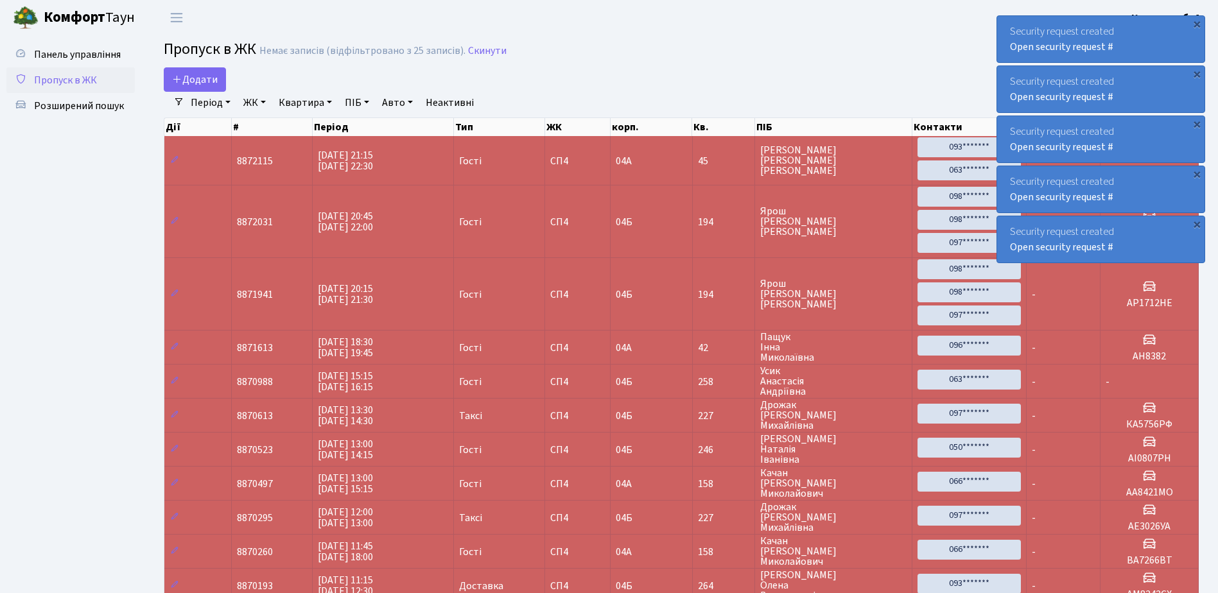
select select "25"
click at [81, 103] on span "Розширений пошук" at bounding box center [79, 106] width 90 height 14
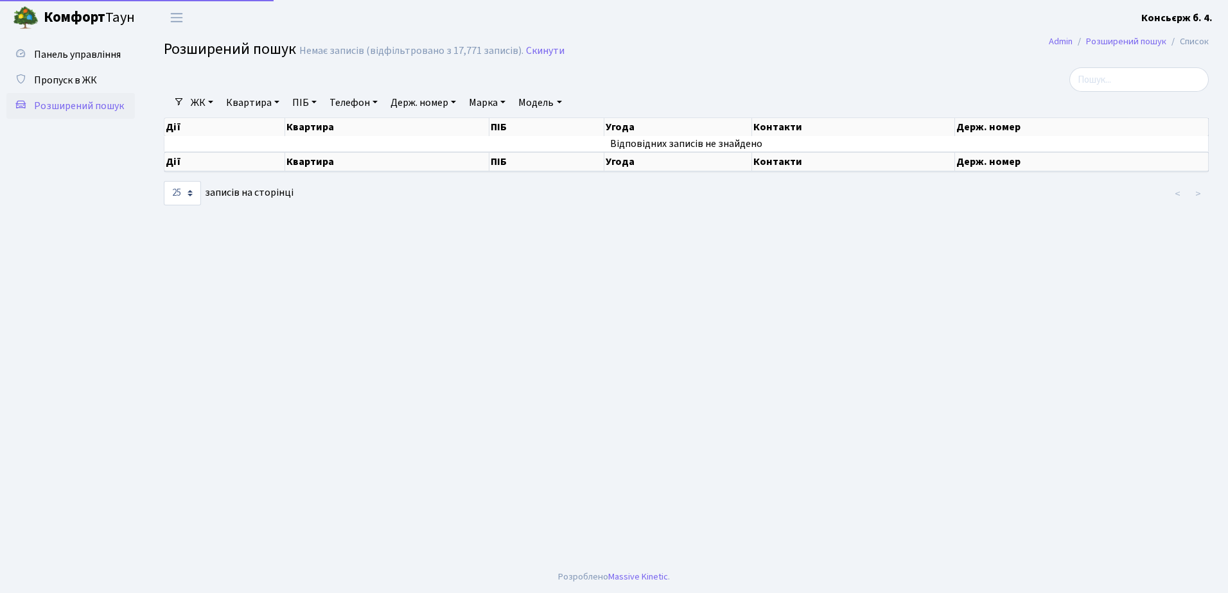
select select "25"
click at [1021, 125] on th "Держ. номер" at bounding box center [1082, 127] width 254 height 18
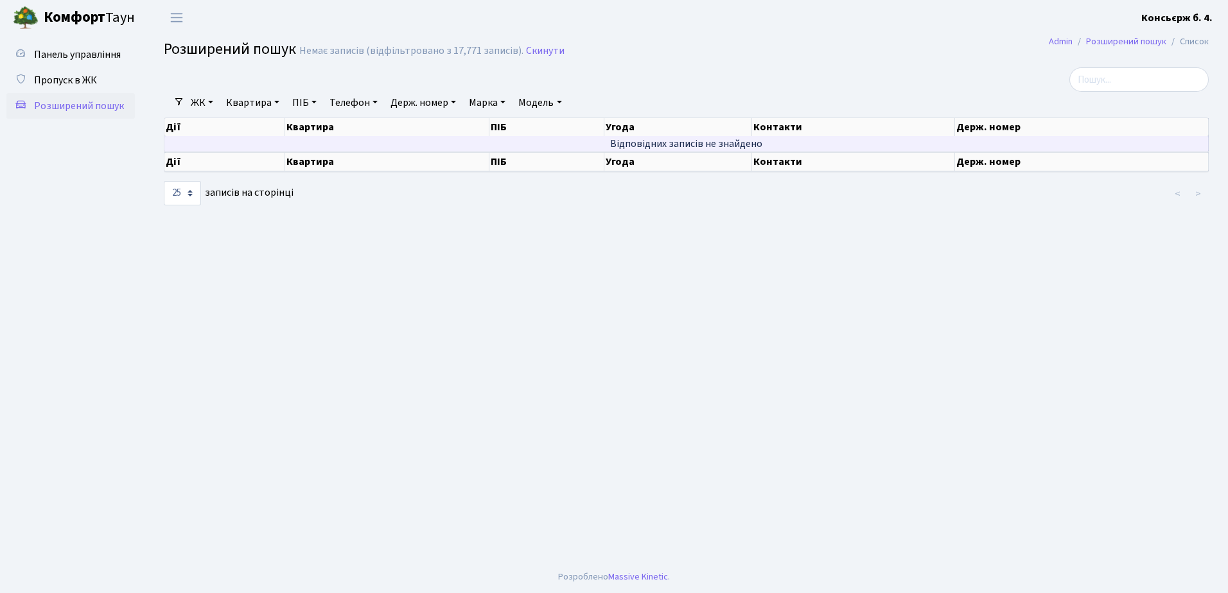
click at [1015, 140] on td "Відповідних записів не знайдено" at bounding box center [686, 143] width 1044 height 15
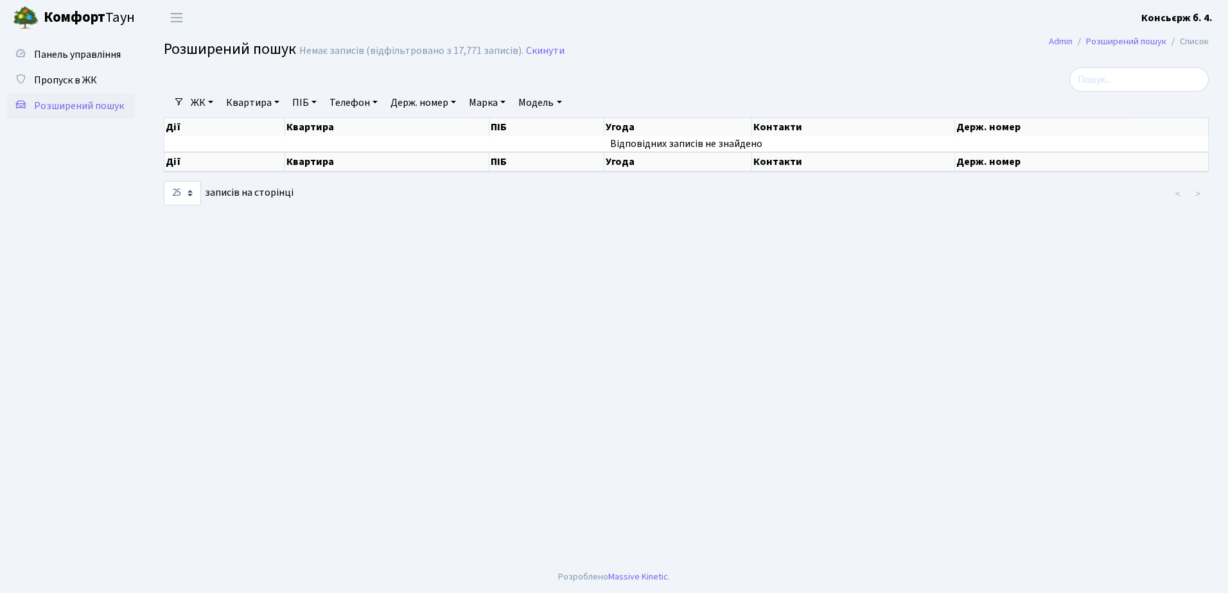
click at [424, 103] on link "Держ. номер" at bounding box center [423, 103] width 76 height 22
type input "В"
type input "в"
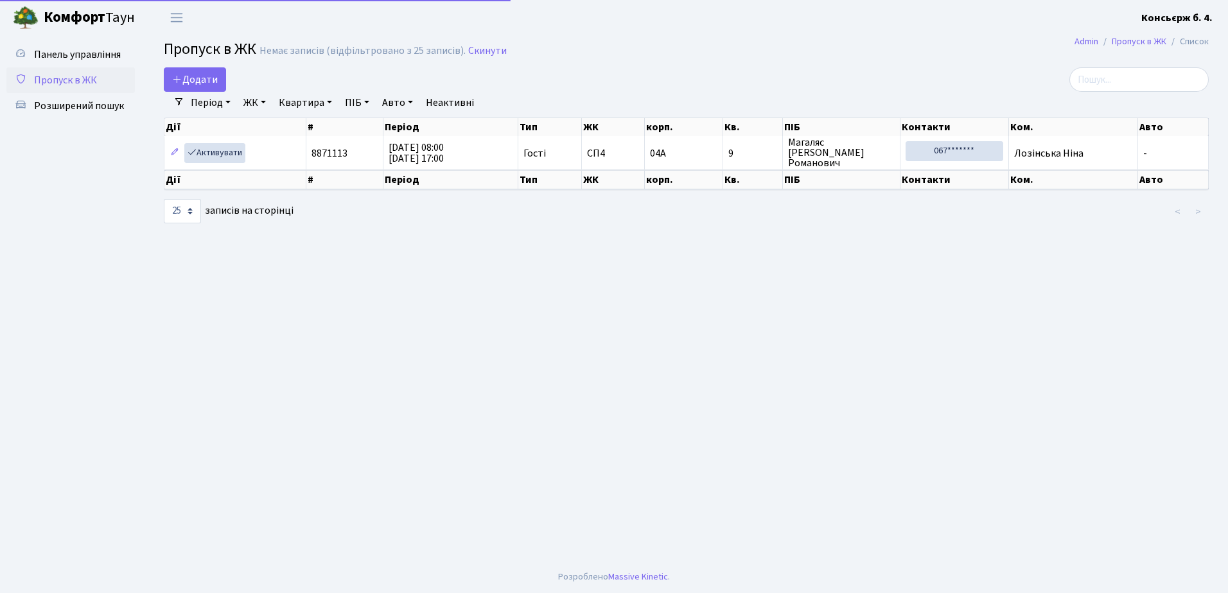
select select "25"
click at [81, 103] on span "Розширений пошук" at bounding box center [79, 106] width 90 height 14
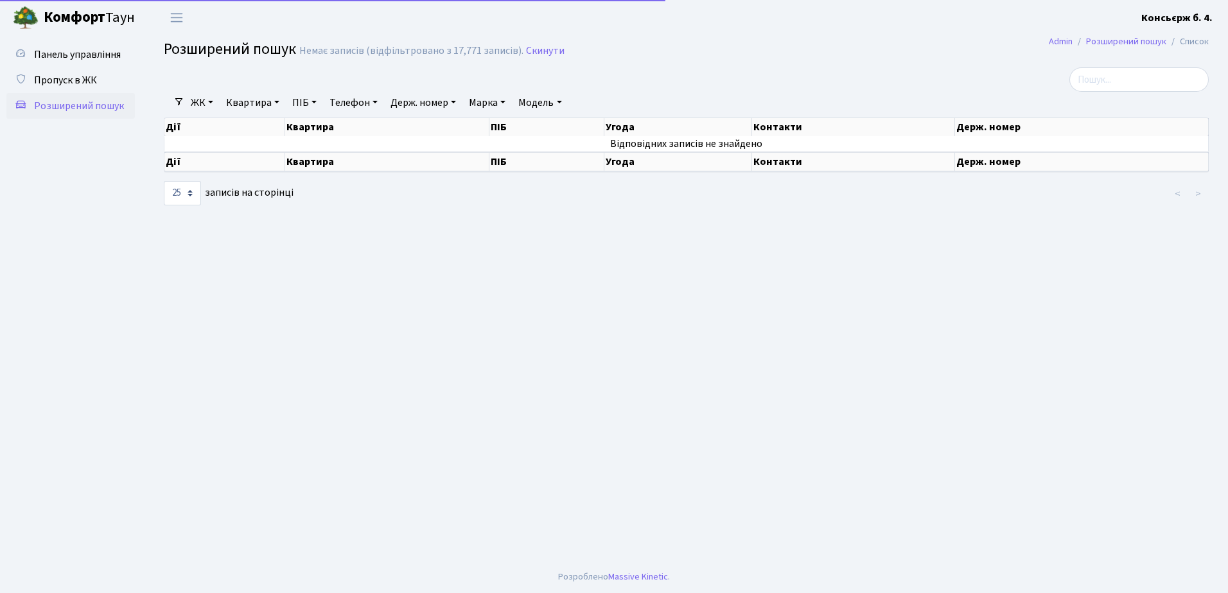
select select "25"
click at [189, 193] on select "10 25 50 100 250 500 1,000" at bounding box center [182, 193] width 37 height 24
click at [136, 214] on div "Панель управління Пропуск в ЖК Розширений пошук" at bounding box center [72, 298] width 145 height 526
click at [202, 96] on link "ЖК" at bounding box center [202, 103] width 33 height 22
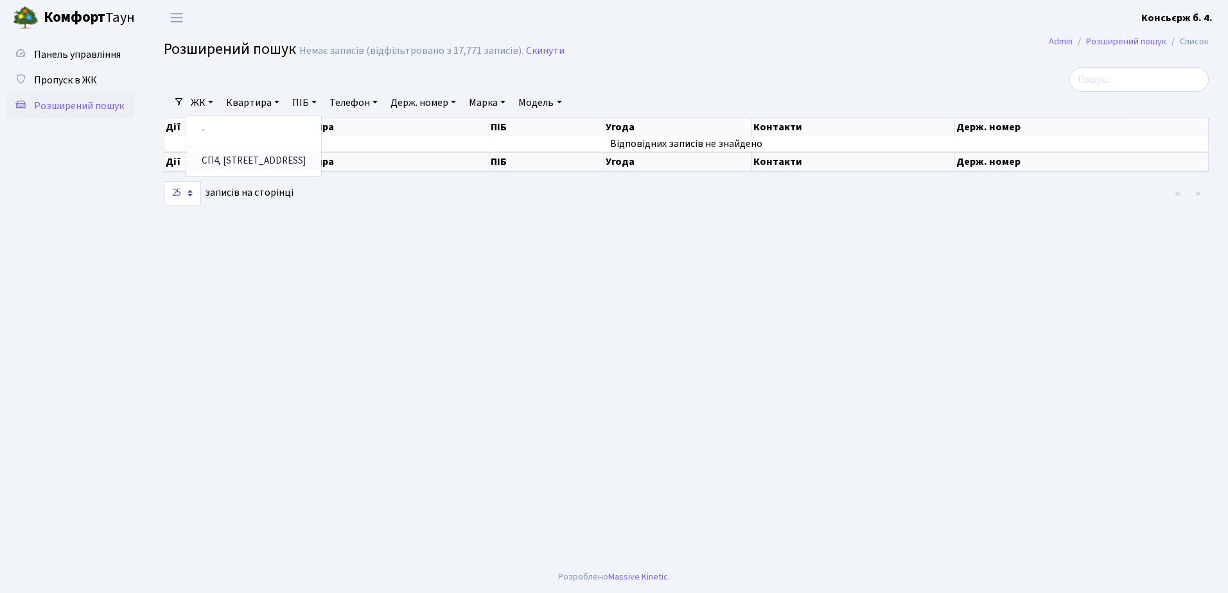
click at [213, 159] on link "СП4, [STREET_ADDRESS]" at bounding box center [253, 162] width 135 height 20
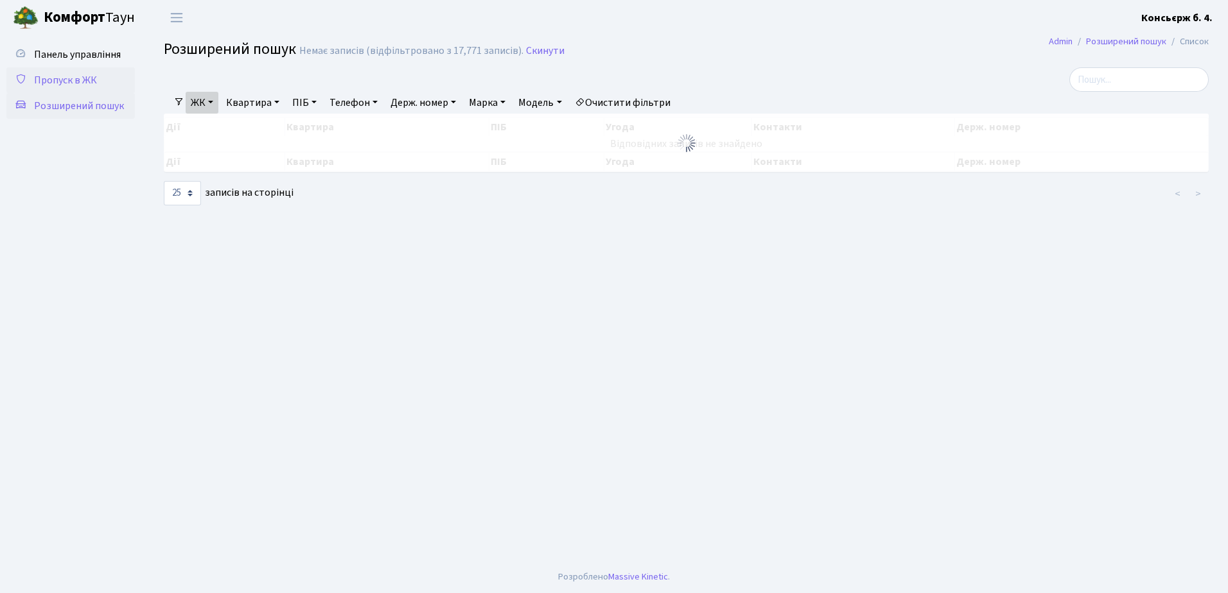
click at [65, 81] on span "Пропуск в ЖК" at bounding box center [65, 80] width 63 height 14
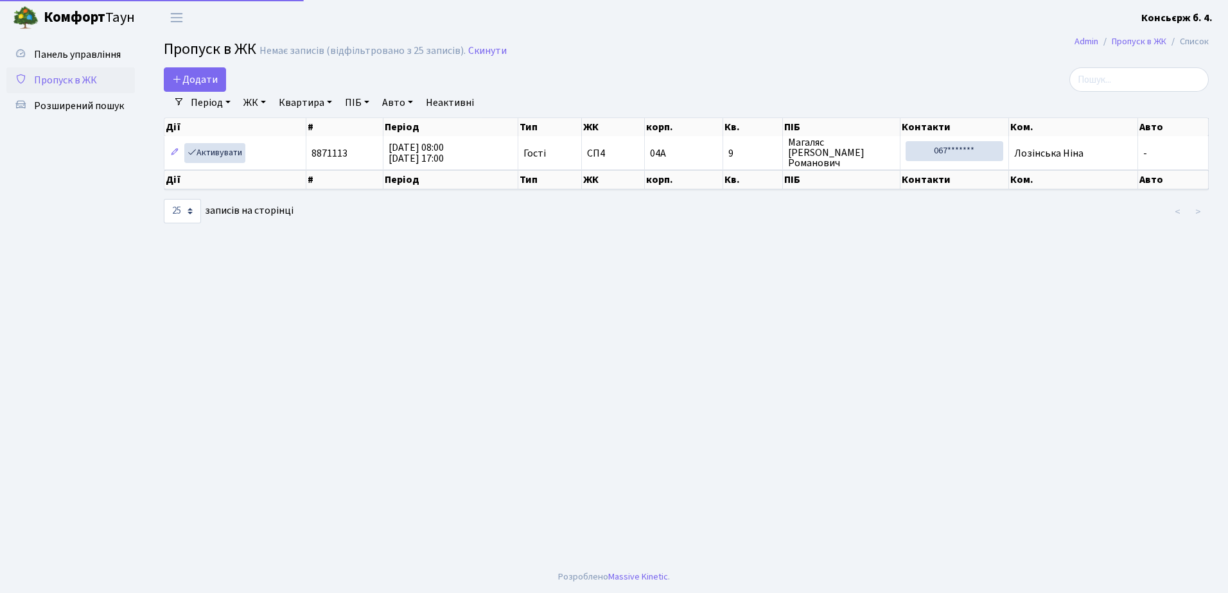
select select "25"
click at [1202, 41] on li "Список" at bounding box center [1187, 42] width 42 height 14
click at [62, 107] on span "Розширений пошук" at bounding box center [79, 106] width 90 height 14
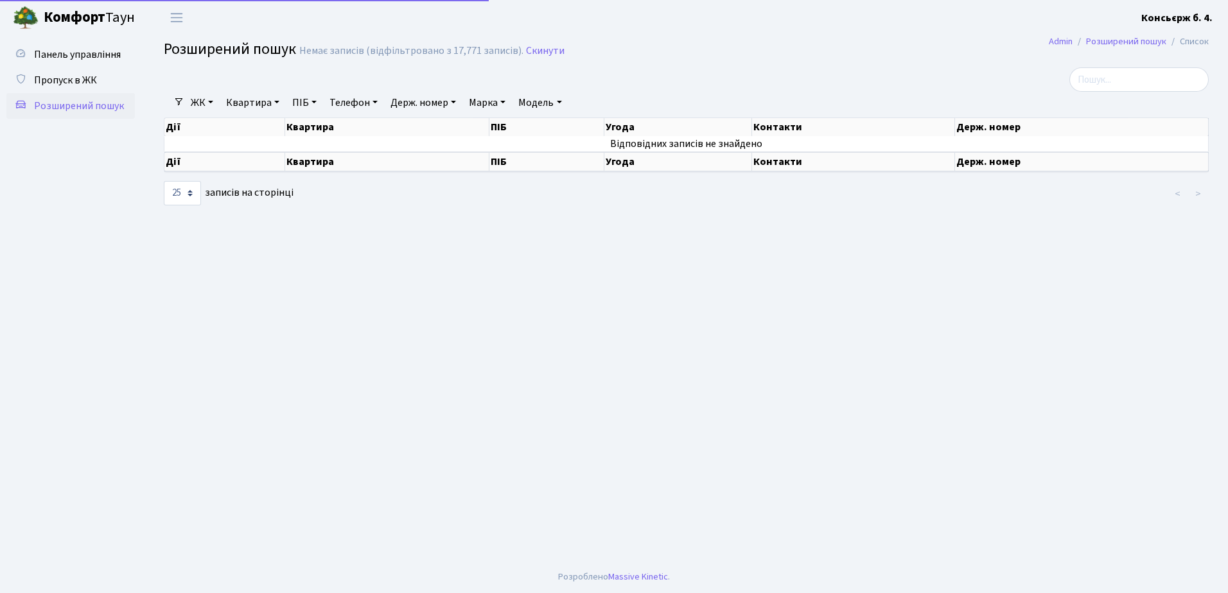
select select "25"
click at [1122, 39] on link "Розширений пошук" at bounding box center [1126, 41] width 80 height 13
select select "25"
click at [1116, 80] on input "search" at bounding box center [1138, 79] width 139 height 24
type input "в"
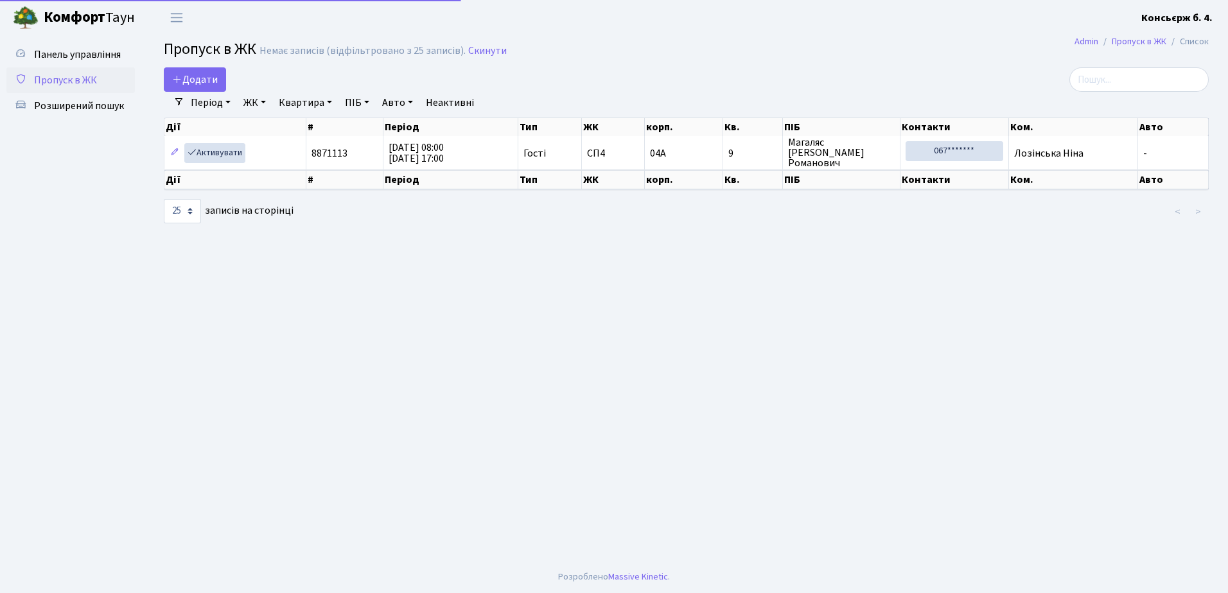
select select "25"
